Goal: Task Accomplishment & Management: Use online tool/utility

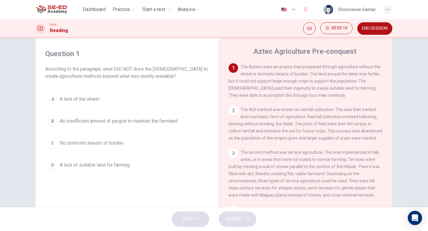
scroll to position [12, 0]
click at [389, 6] on div "button" at bounding box center [388, 10] width 10 height 10
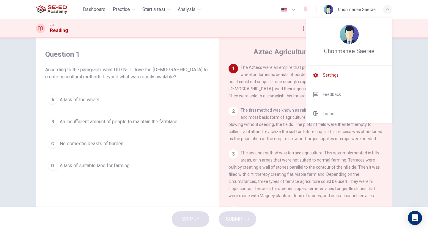
click at [335, 78] on span "Settings" at bounding box center [331, 75] width 16 height 7
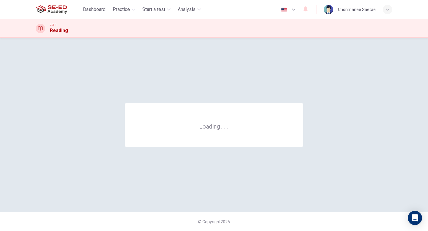
scroll to position [0, 0]
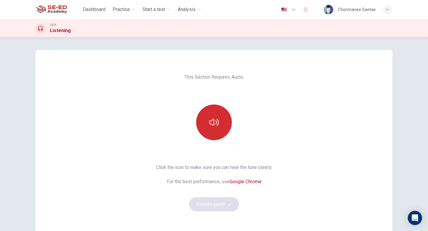
click at [213, 128] on button "button" at bounding box center [214, 123] width 36 height 36
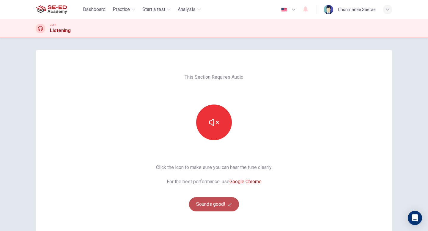
click at [210, 207] on button "Sounds good!" at bounding box center [214, 204] width 50 height 14
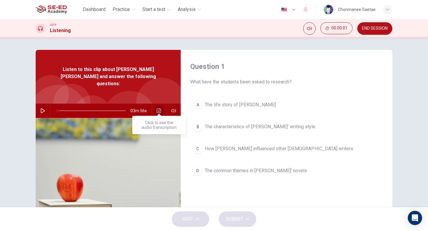
click at [160, 108] on icon "Click to see the audio transcription" at bounding box center [159, 110] width 4 height 5
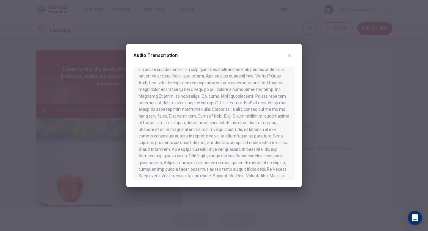
scroll to position [223, 0]
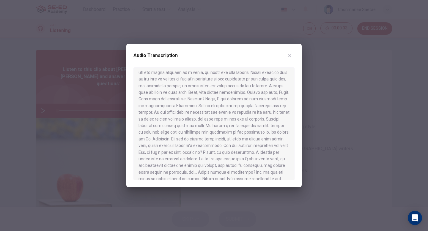
click at [91, 117] on div at bounding box center [214, 115] width 428 height 231
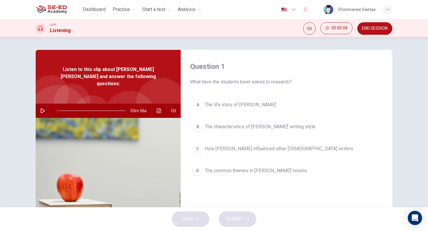
click at [44, 10] on img at bounding box center [51, 10] width 31 height 12
